Goal: Complete application form: Complete application form

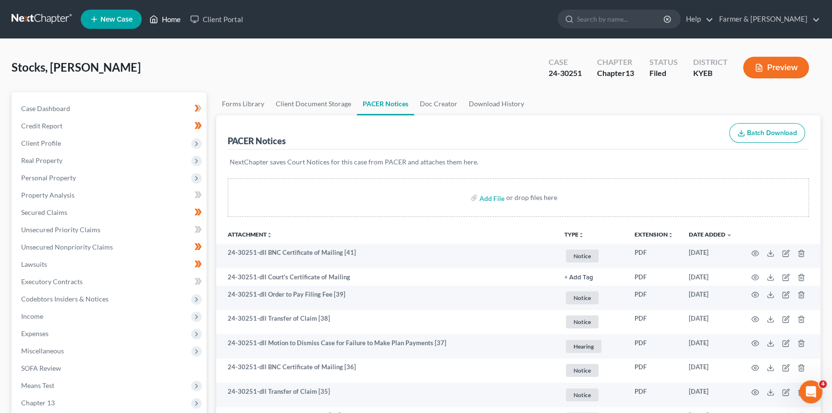
click at [173, 19] on link "Home" at bounding box center [165, 19] width 41 height 17
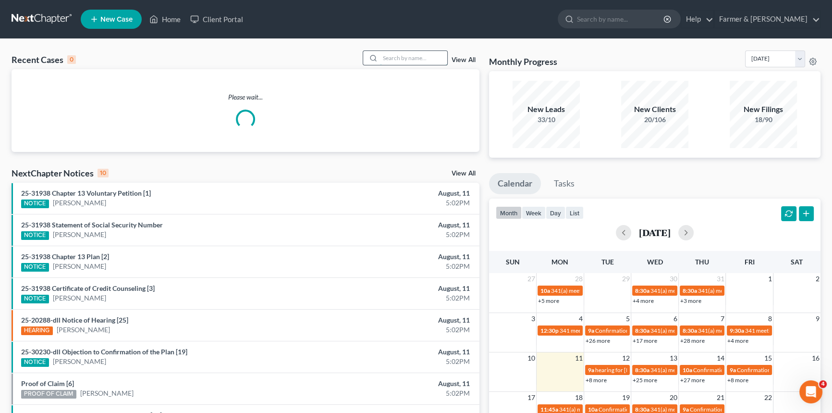
click at [404, 60] on input "search" at bounding box center [413, 58] width 67 height 14
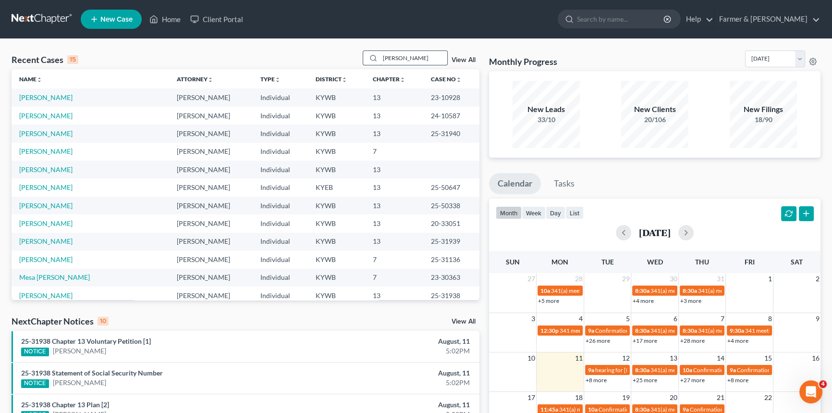
type input "[PERSON_NAME]"
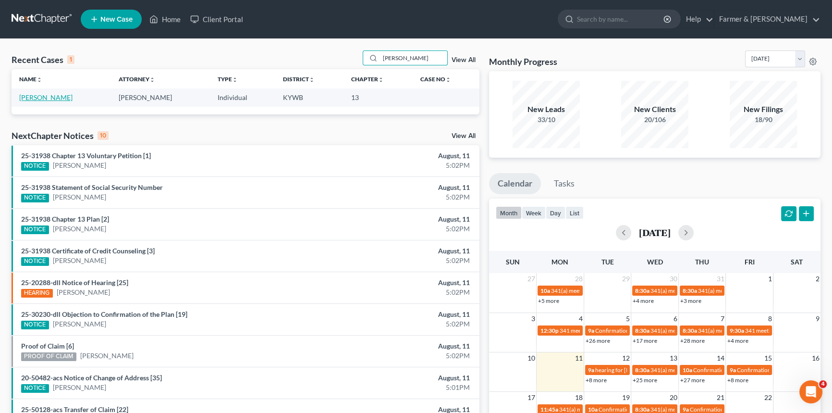
click at [42, 97] on link "[PERSON_NAME]" at bounding box center [45, 97] width 53 height 8
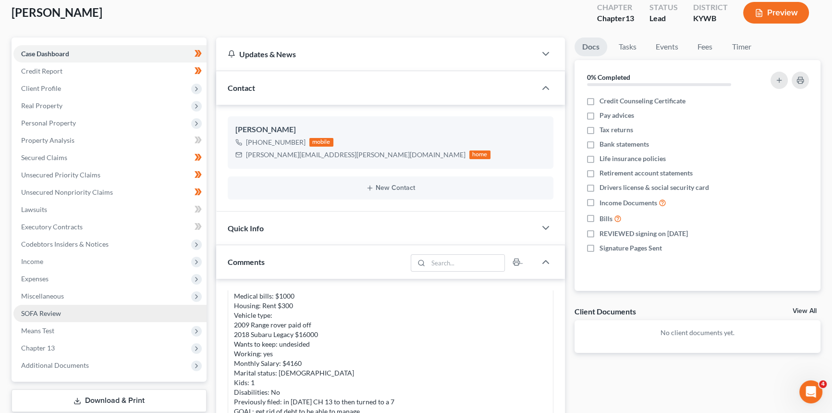
scroll to position [43, 0]
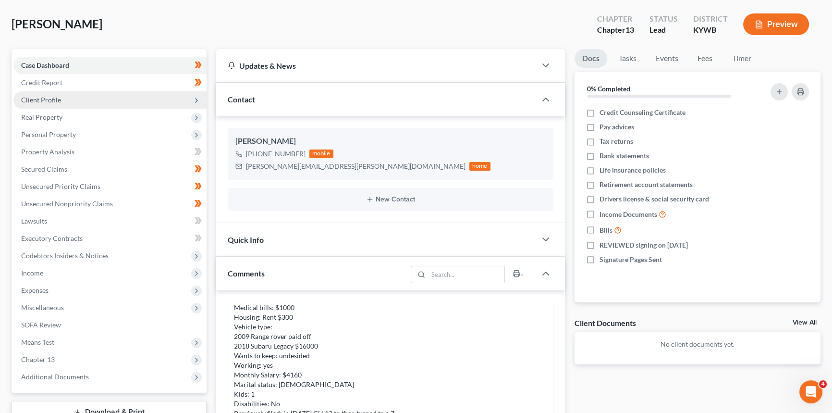
click at [60, 96] on span "Client Profile" at bounding box center [41, 100] width 40 height 8
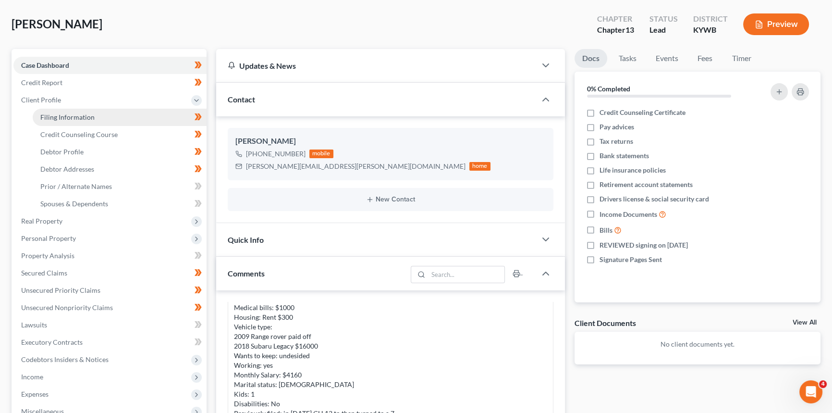
click at [69, 116] on span "Filing Information" at bounding box center [67, 117] width 54 height 8
select select "1"
select select "0"
select select "3"
select select "33"
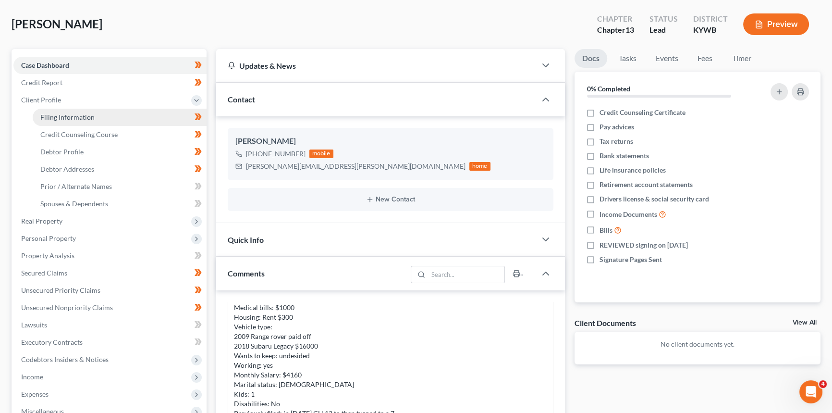
select select "0"
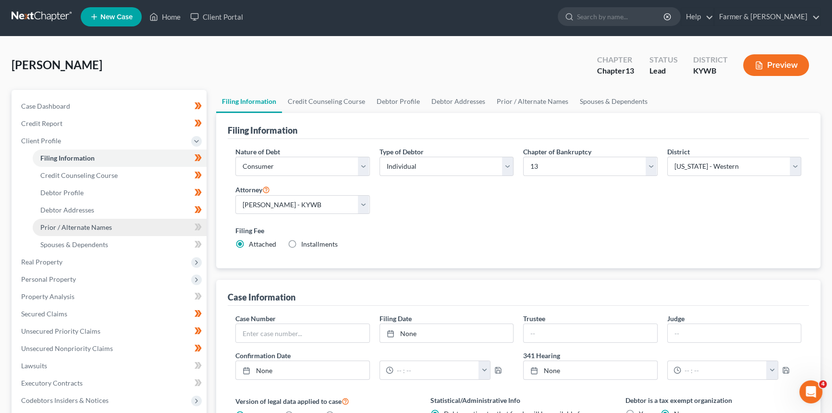
scroll to position [0, 0]
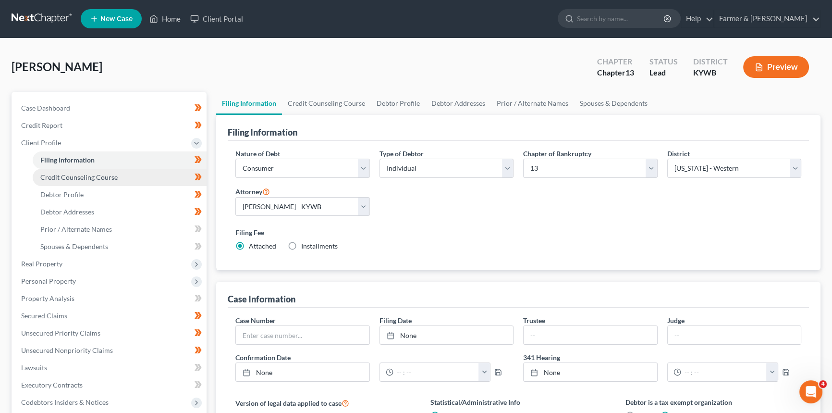
click at [55, 175] on span "Credit Counseling Course" at bounding box center [78, 177] width 77 height 8
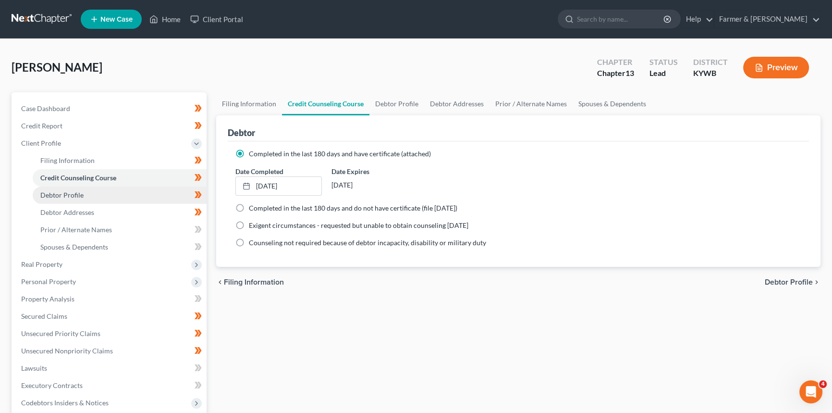
click at [57, 193] on span "Debtor Profile" at bounding box center [61, 195] width 43 height 8
select select "0"
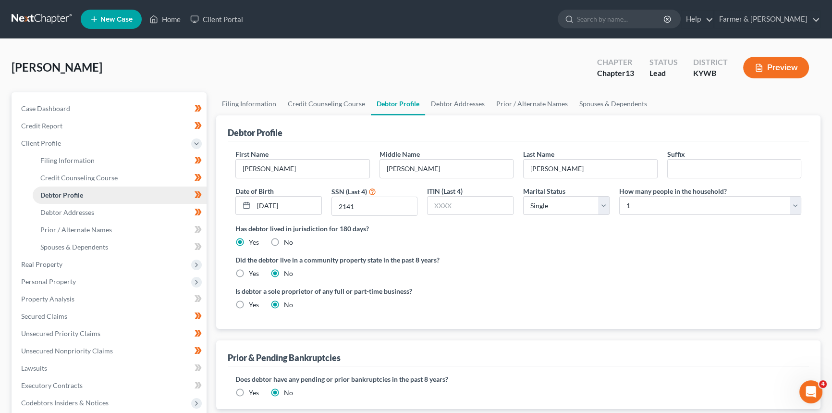
radio input "true"
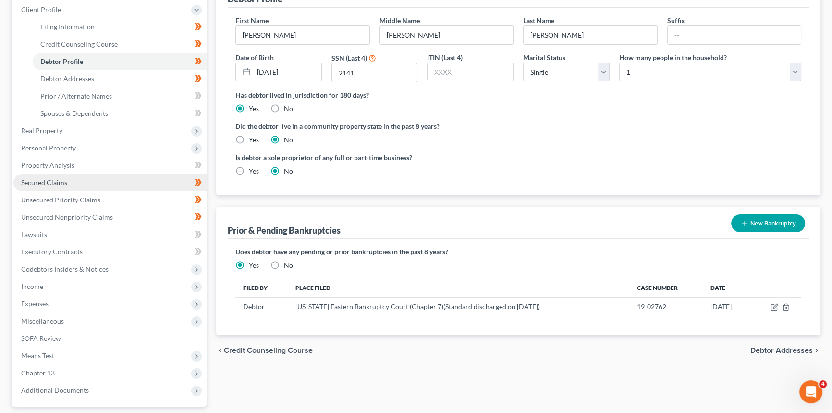
scroll to position [130, 0]
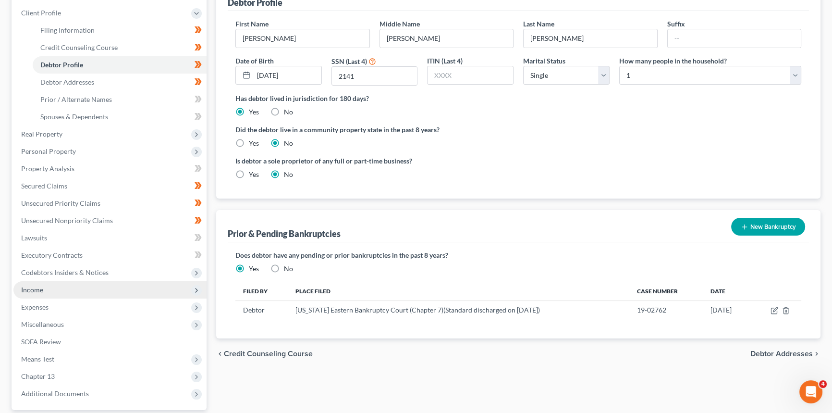
click at [104, 288] on span "Income" at bounding box center [109, 289] width 193 height 17
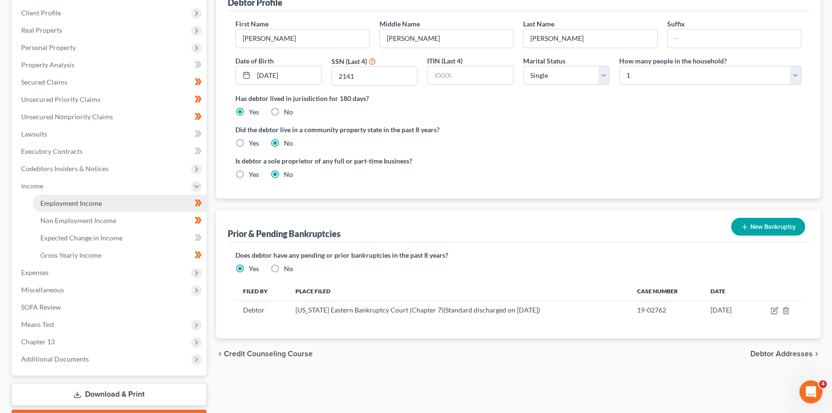
click at [55, 204] on span "Employment Income" at bounding box center [71, 203] width 62 height 8
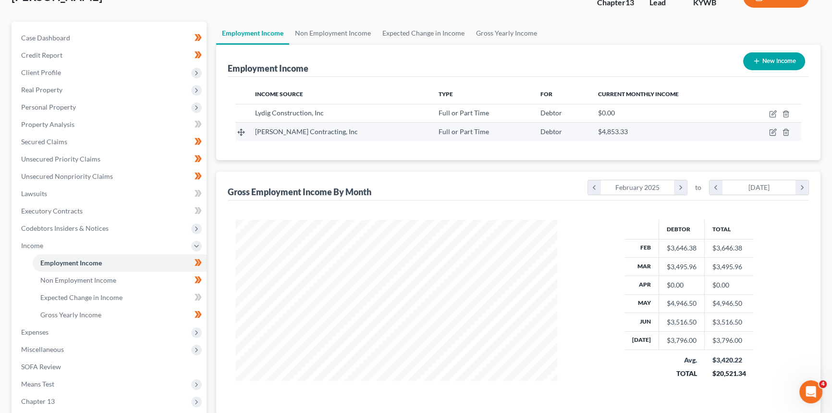
scroll to position [87, 0]
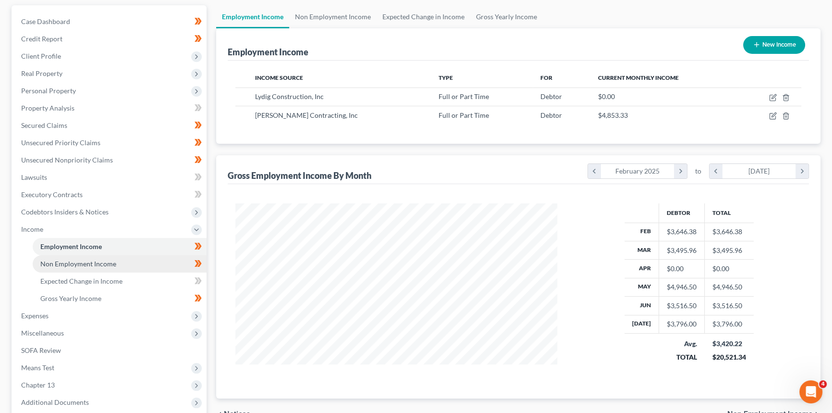
click at [87, 262] on span "Non Employment Income" at bounding box center [78, 264] width 76 height 8
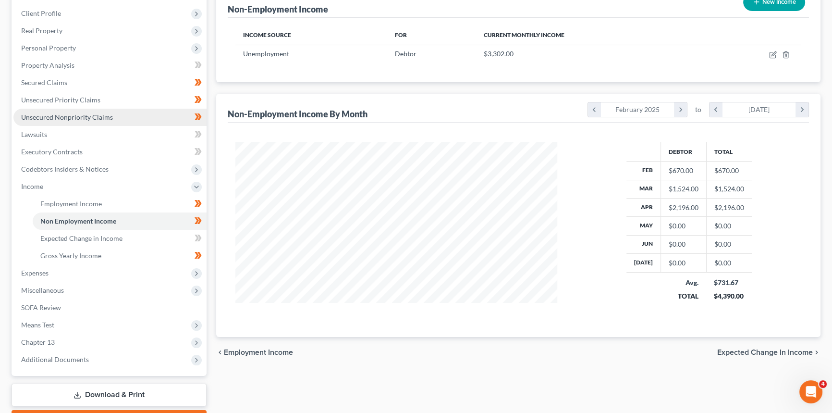
scroll to position [131, 0]
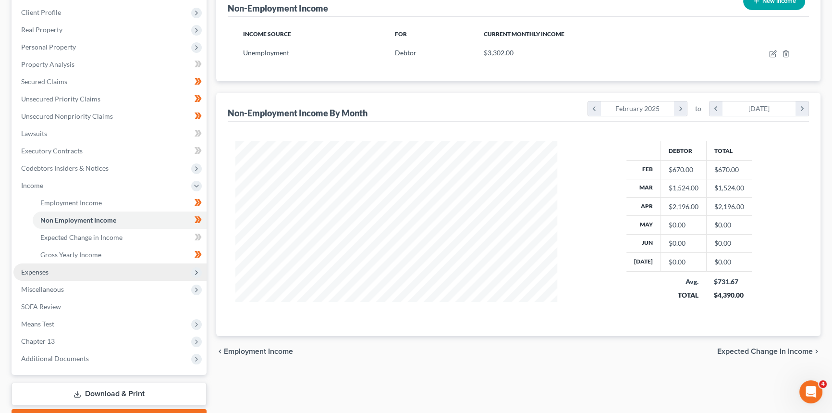
click at [44, 272] on span "Expenses" at bounding box center [34, 272] width 27 height 8
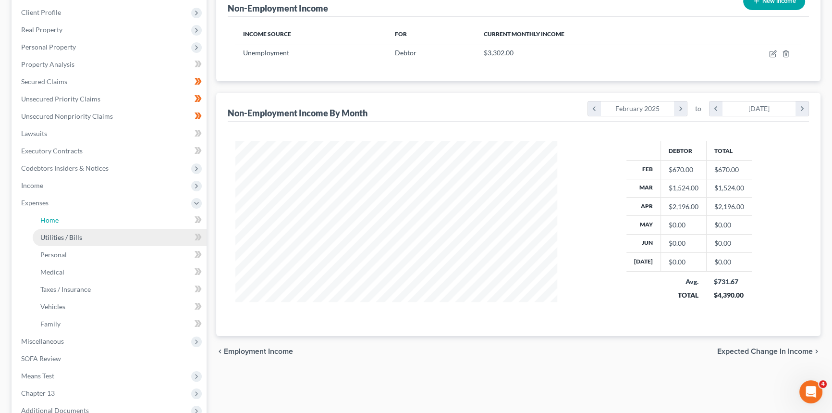
click at [60, 217] on link "Home" at bounding box center [120, 219] width 174 height 17
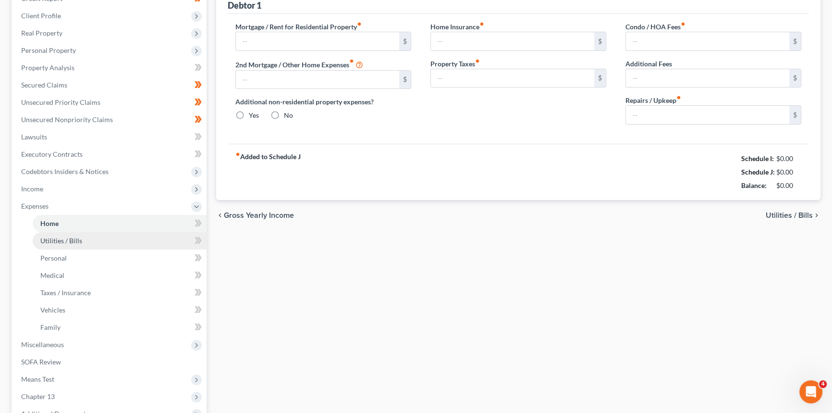
type input "300.00"
type input "0.00"
radio input "true"
type input "0.00"
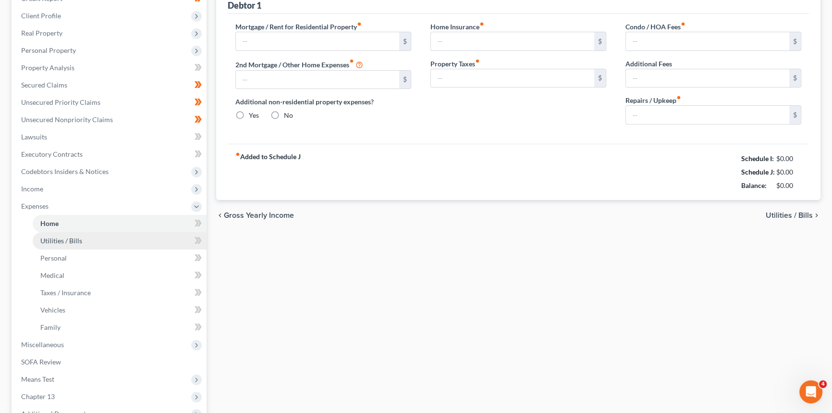
type input "0.00"
type input "25.00"
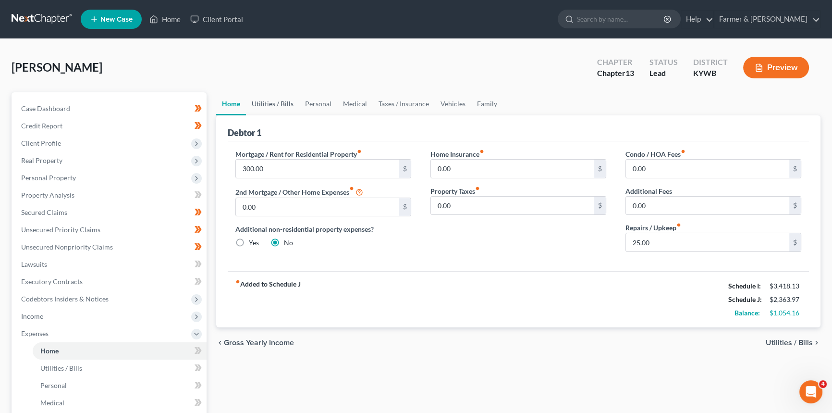
click at [268, 105] on link "Utilities / Bills" at bounding box center [272, 103] width 53 height 23
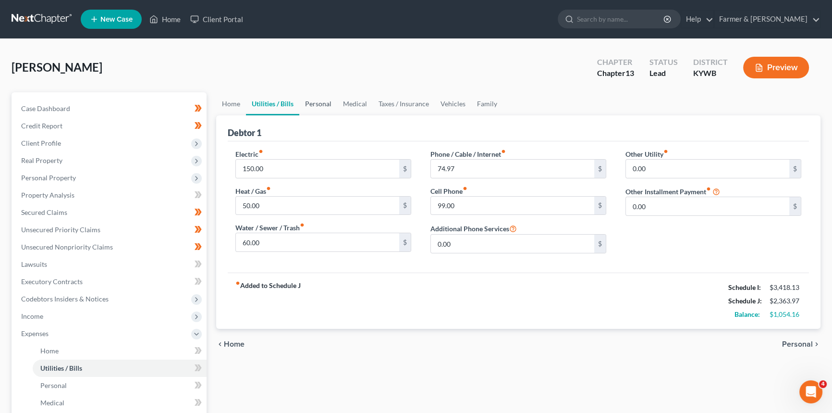
click at [313, 103] on link "Personal" at bounding box center [318, 103] width 38 height 23
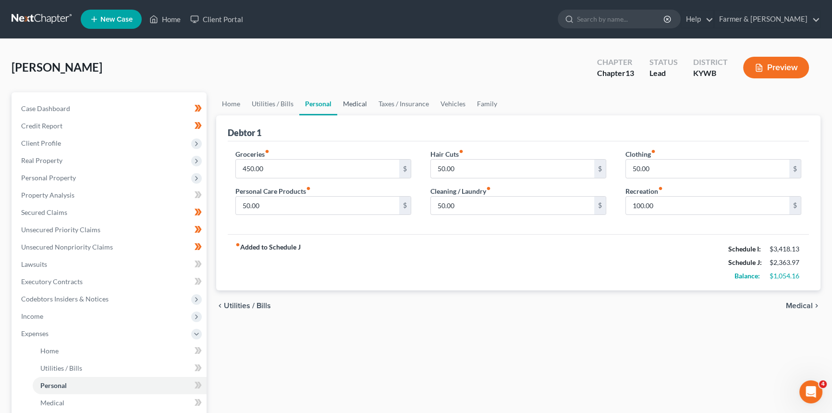
click at [363, 106] on link "Medical" at bounding box center [355, 103] width 36 height 23
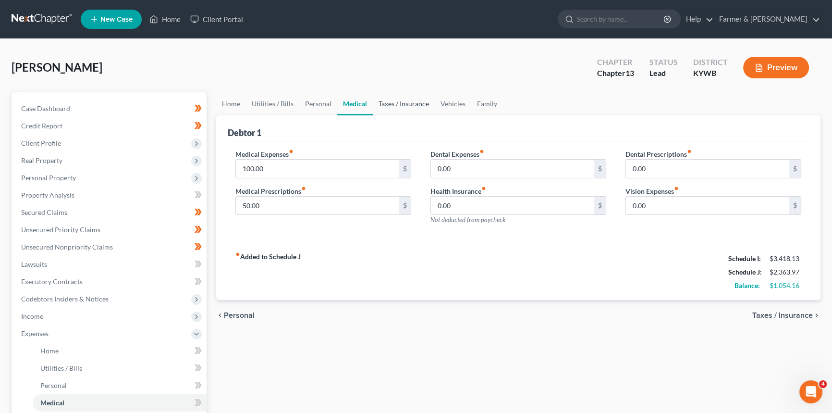
click at [404, 105] on link "Taxes / Insurance" at bounding box center [404, 103] width 62 height 23
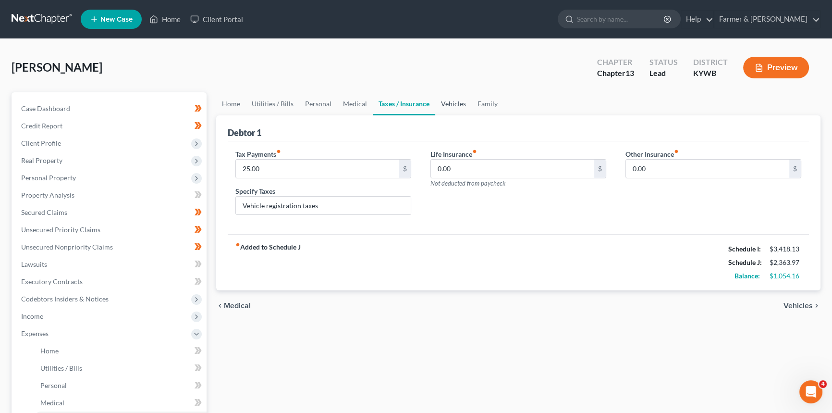
click at [447, 110] on link "Vehicles" at bounding box center [453, 103] width 37 height 23
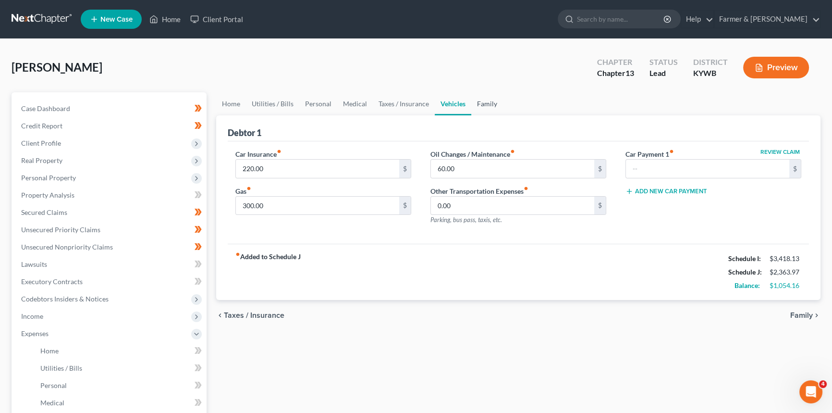
click at [485, 104] on link "Family" at bounding box center [487, 103] width 32 height 23
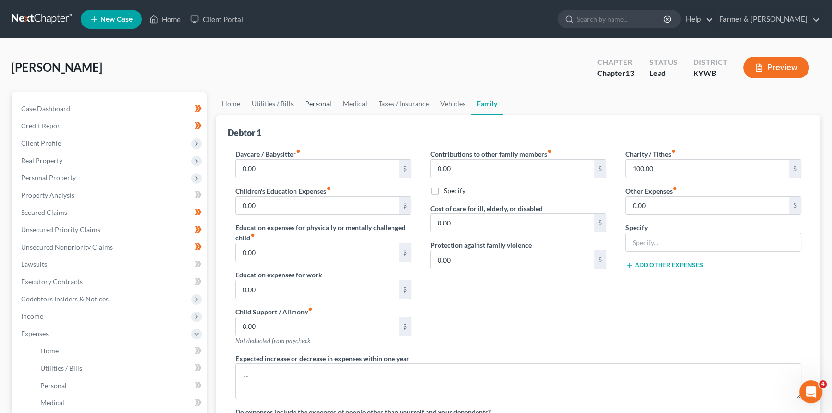
click at [319, 104] on link "Personal" at bounding box center [318, 103] width 38 height 23
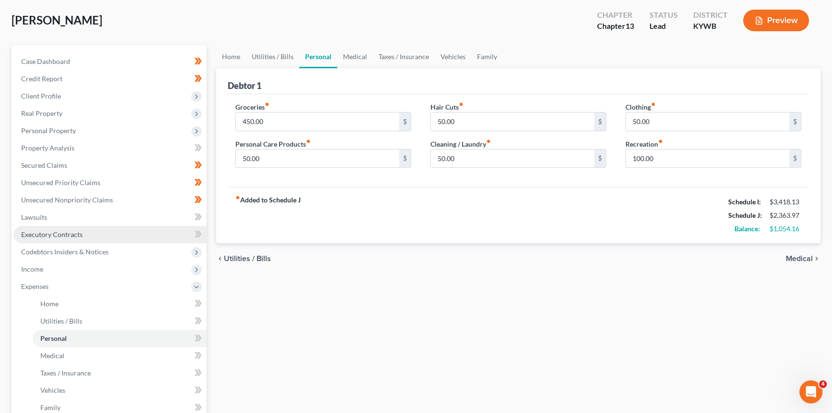
scroll to position [174, 0]
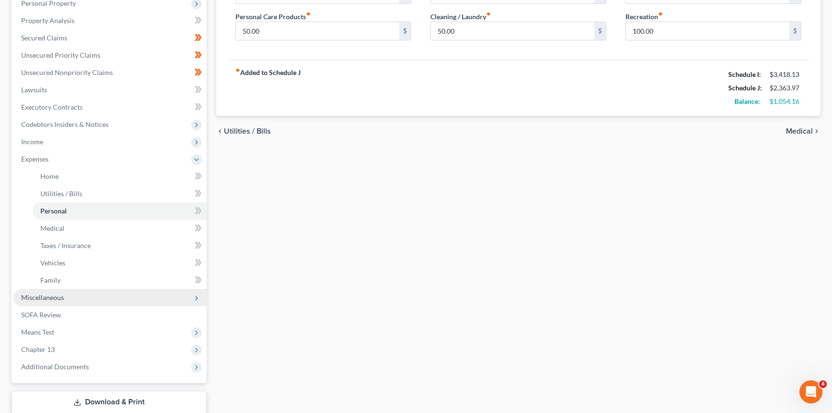
click at [50, 300] on span "Miscellaneous" at bounding box center [42, 297] width 43 height 8
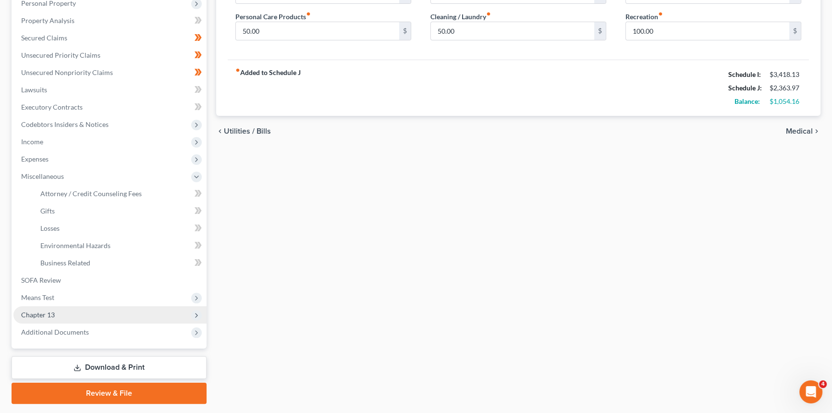
click at [57, 314] on span "Chapter 13" at bounding box center [109, 314] width 193 height 17
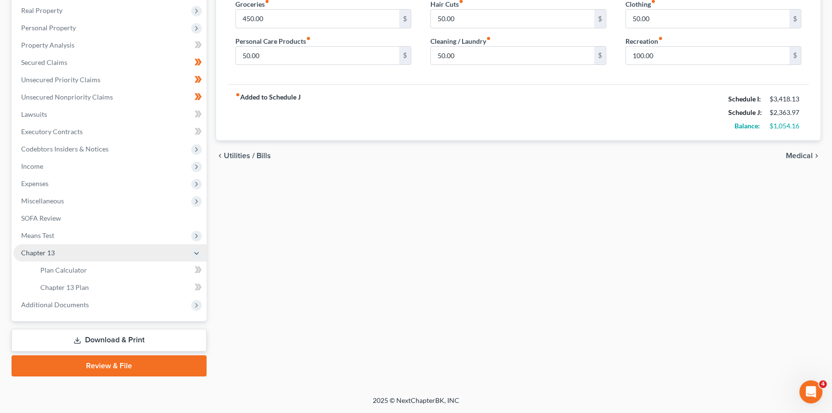
scroll to position [149, 0]
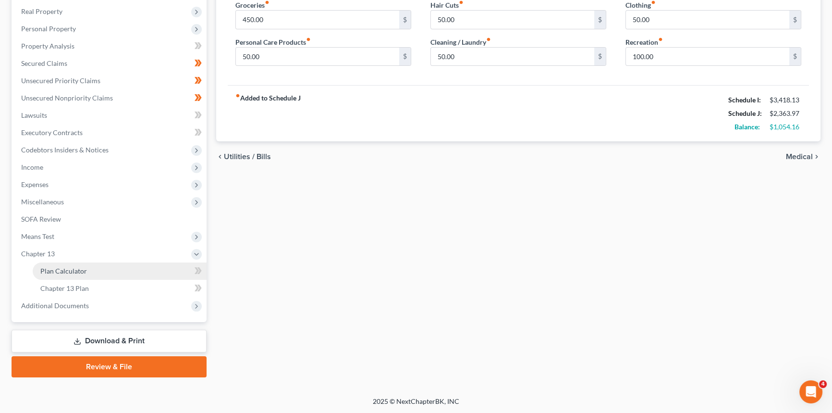
click at [76, 276] on link "Plan Calculator" at bounding box center [120, 270] width 174 height 17
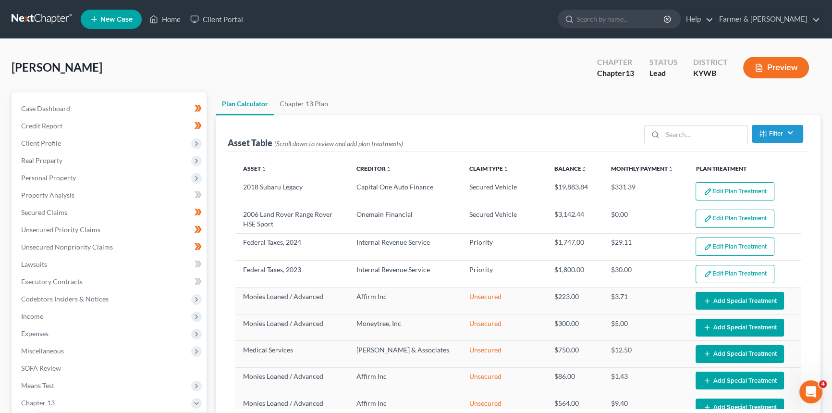
select select "59"
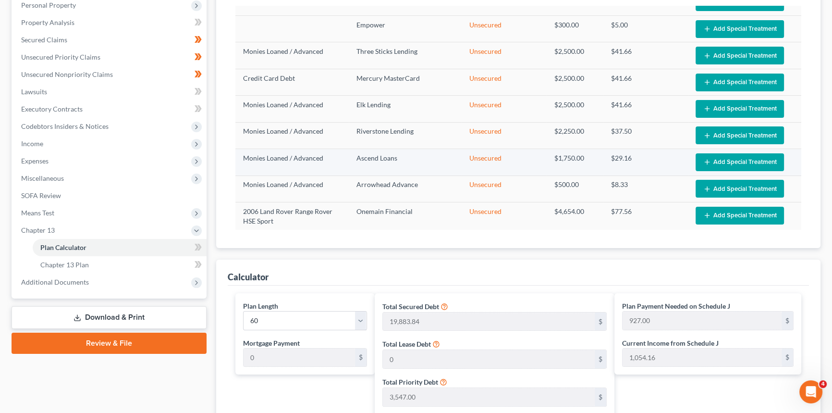
scroll to position [174, 0]
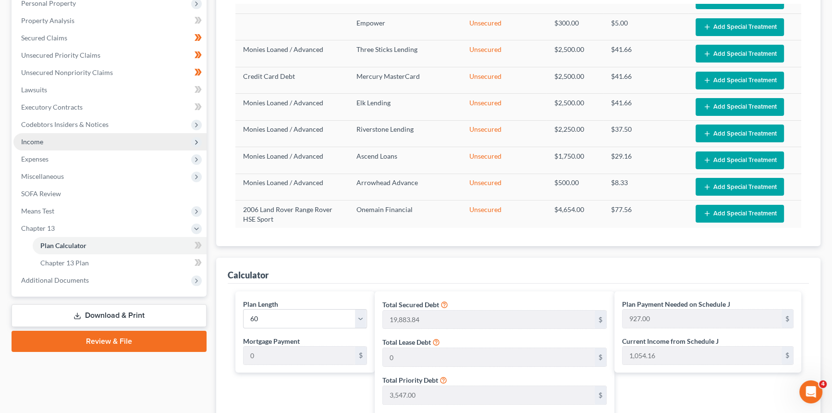
click at [140, 145] on span "Income" at bounding box center [109, 141] width 193 height 17
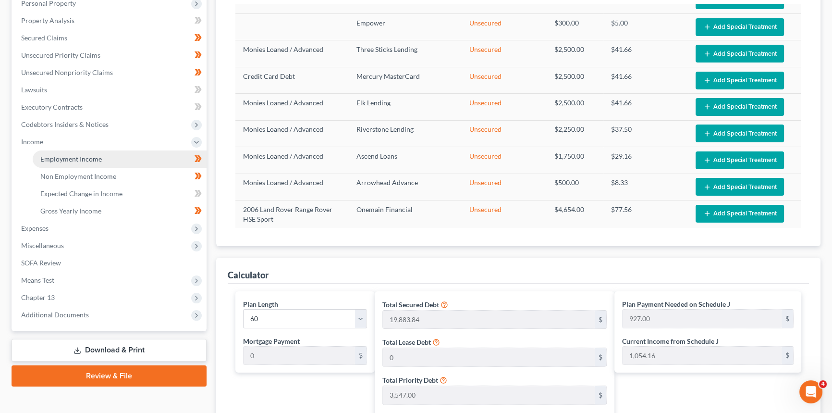
click at [72, 159] on span "Employment Income" at bounding box center [71, 159] width 62 height 8
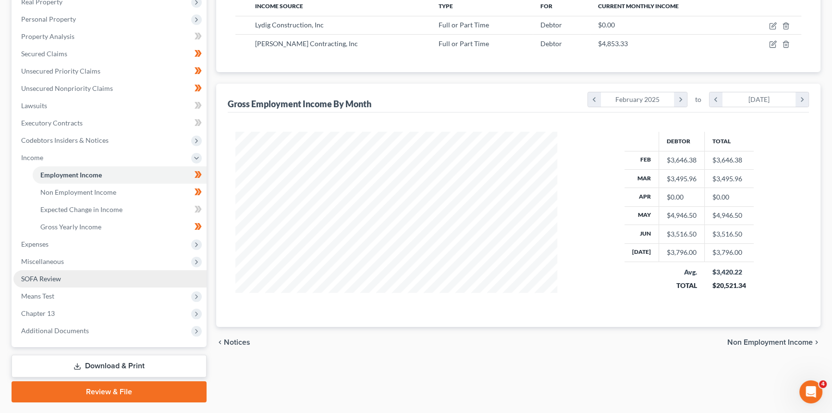
scroll to position [174, 0]
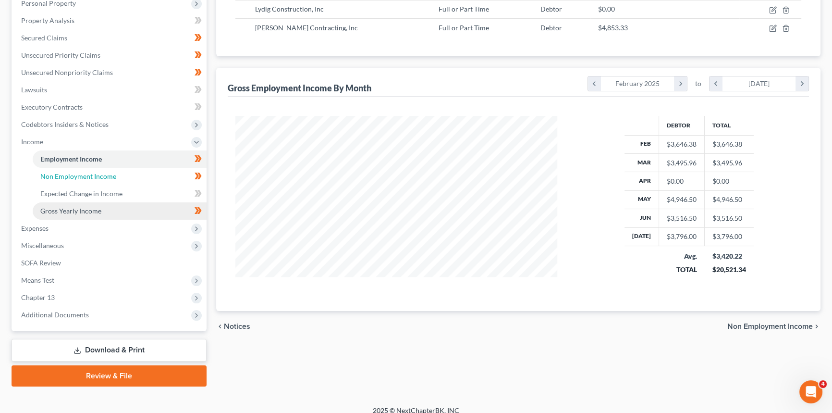
drag, startPoint x: 85, startPoint y: 177, endPoint x: 64, endPoint y: 215, distance: 43.2
click at [85, 176] on span "Non Employment Income" at bounding box center [78, 176] width 76 height 8
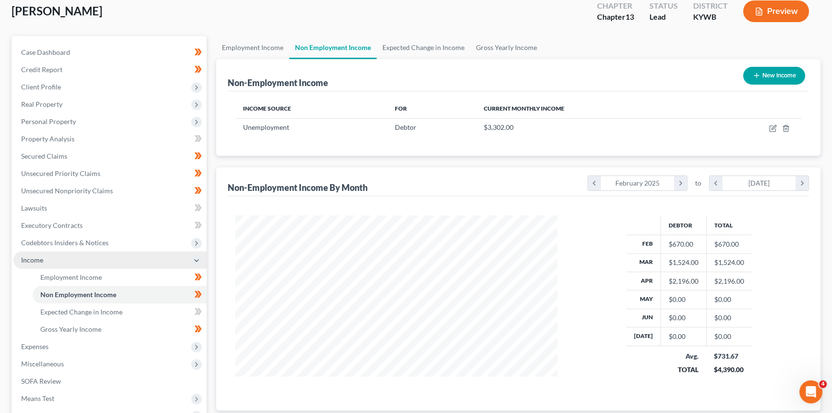
scroll to position [131, 0]
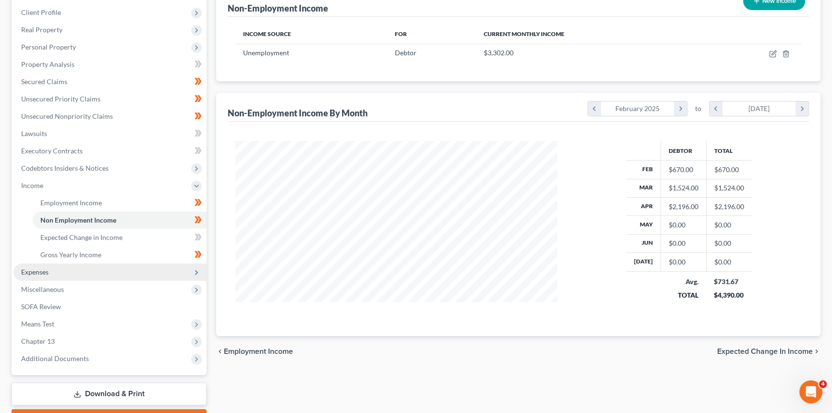
click at [32, 271] on span "Expenses" at bounding box center [34, 272] width 27 height 8
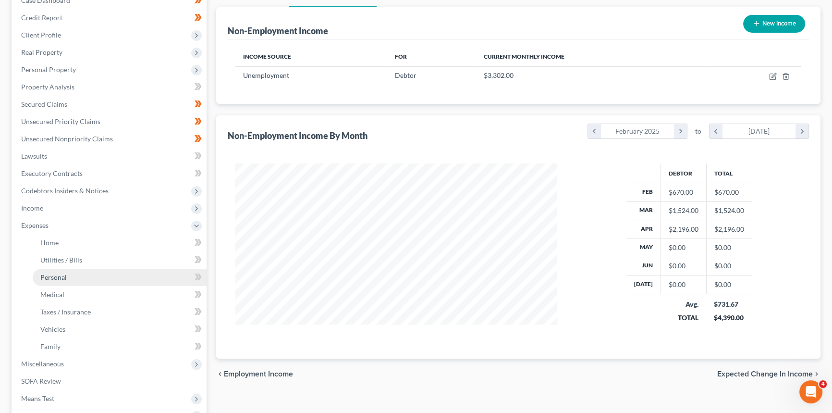
scroll to position [104, 0]
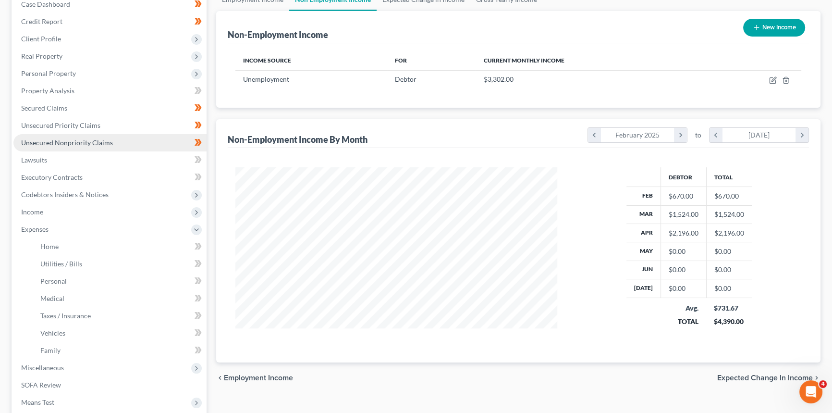
click at [67, 139] on span "Unsecured Nonpriority Claims" at bounding box center [67, 142] width 92 height 8
